Goal: Transaction & Acquisition: Purchase product/service

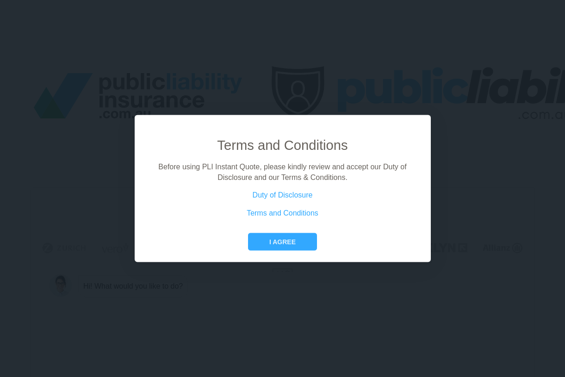
scroll to position [0, 42]
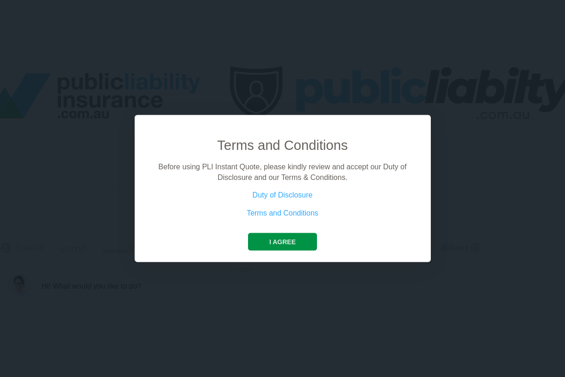
click at [288, 241] on button "I agree" at bounding box center [282, 242] width 69 height 18
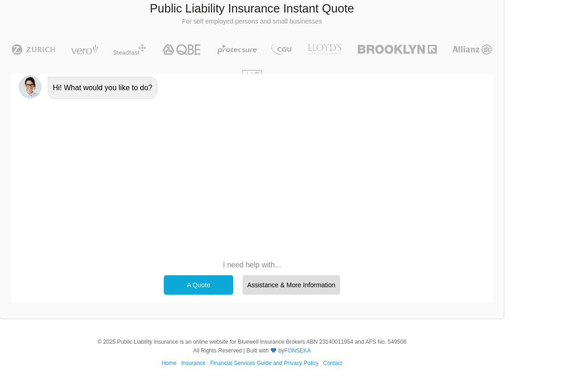
scroll to position [198, 31]
click at [200, 278] on div "A Quote" at bounding box center [198, 285] width 69 height 19
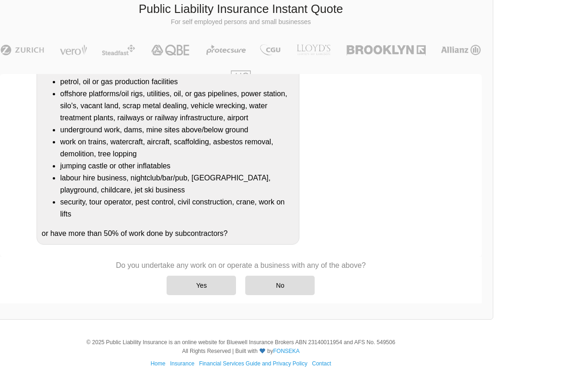
scroll to position [149, 0]
click at [205, 281] on div "Yes" at bounding box center [201, 285] width 69 height 19
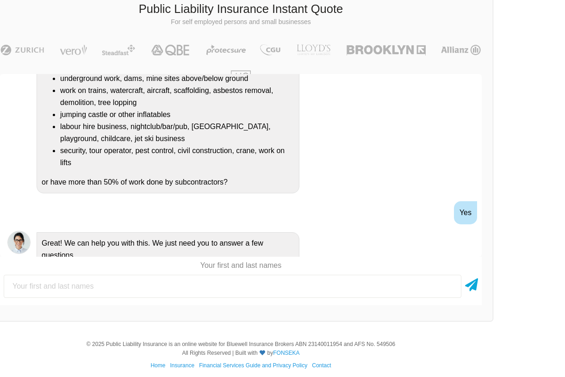
scroll to position [210, 0]
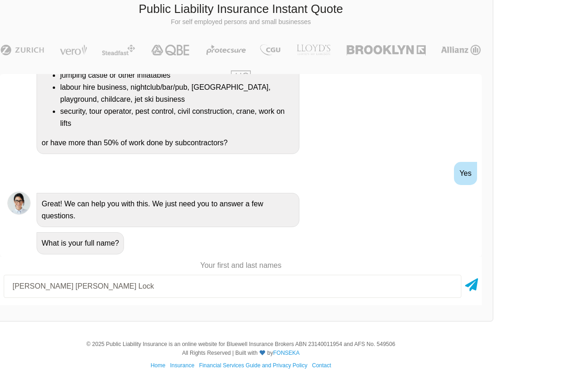
type input "[PERSON_NAME] [PERSON_NAME] Lock"
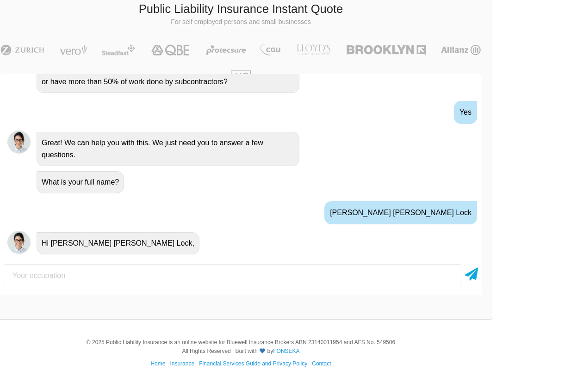
scroll to position [337, 0]
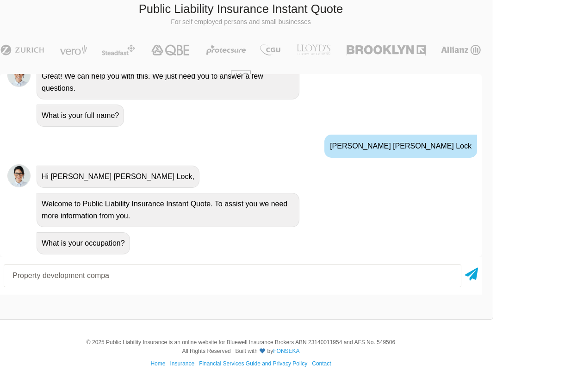
type input "Property development compan"
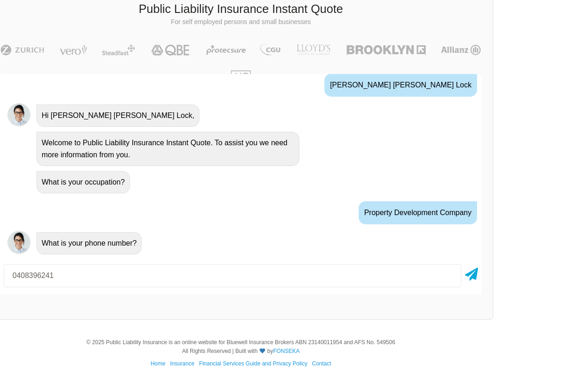
type input "0408396241"
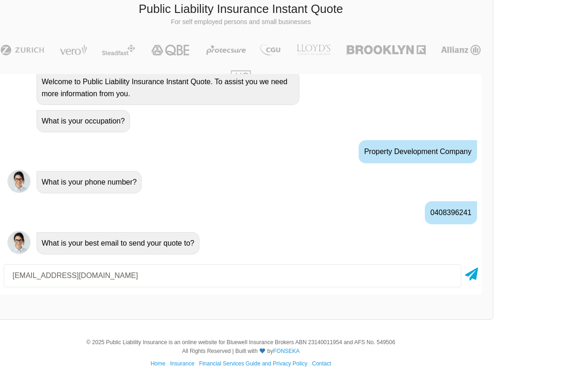
type input "[EMAIL_ADDRESS][DOMAIN_NAME]"
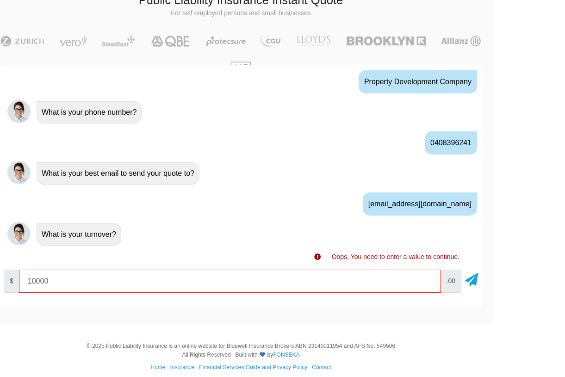
scroll to position [207, 41]
type input "1"
type input "466000"
click at [473, 275] on icon at bounding box center [471, 278] width 13 height 17
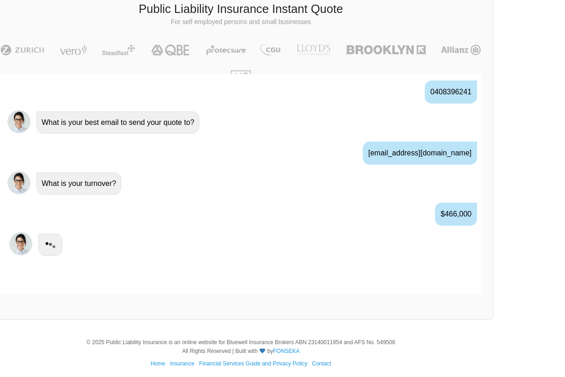
scroll to position [582, 0]
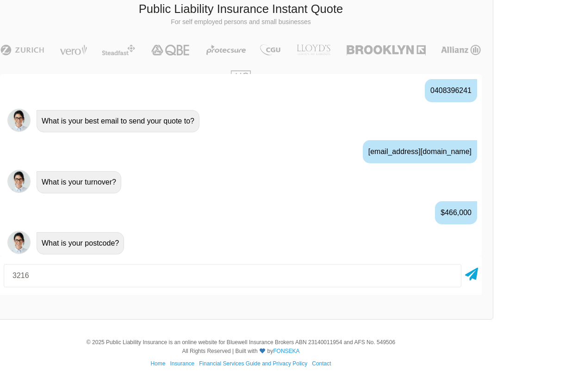
type input "3216"
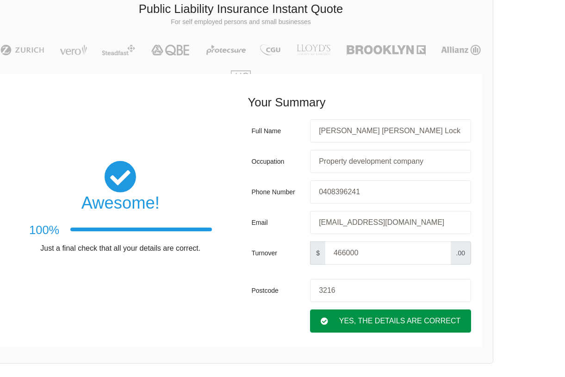
click at [384, 316] on div "Yes, The Details are correct" at bounding box center [390, 321] width 161 height 23
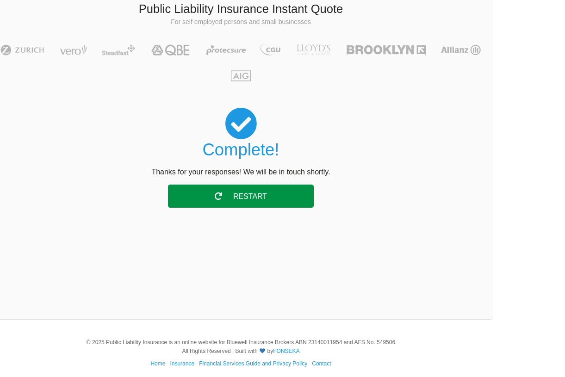
click at [272, 188] on div "Restart" at bounding box center [241, 196] width 146 height 23
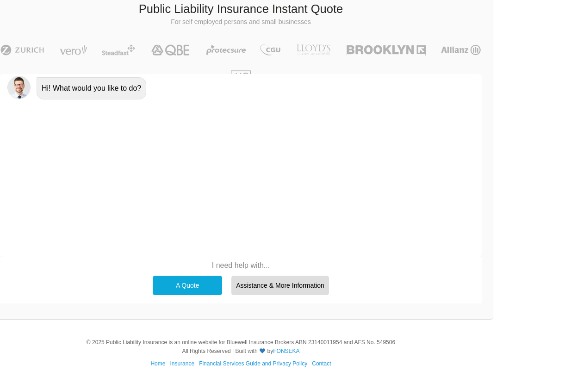
scroll to position [199, 42]
